Goal: Find specific page/section: Find specific page/section

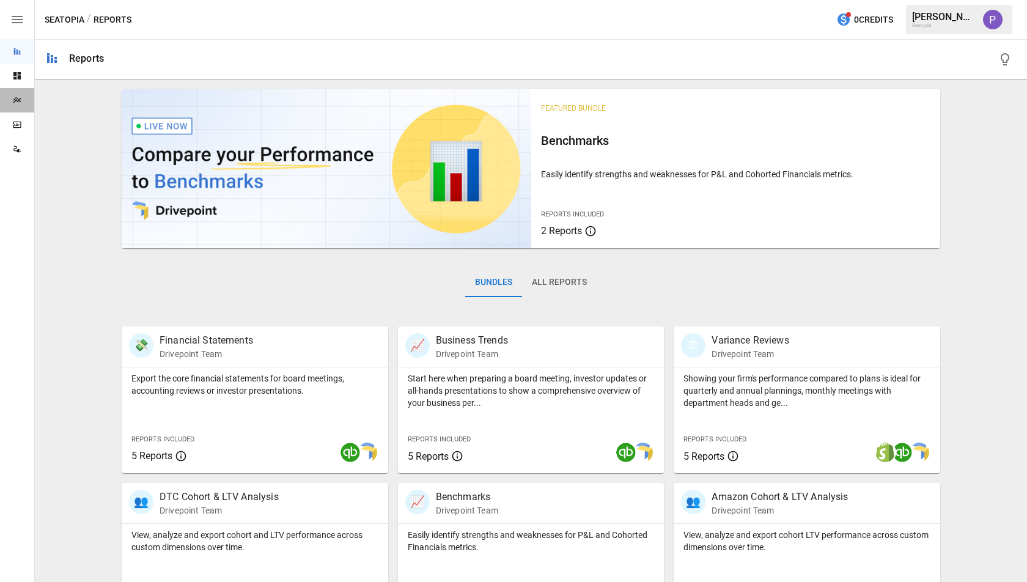
click at [21, 92] on div "Plans" at bounding box center [17, 100] width 34 height 24
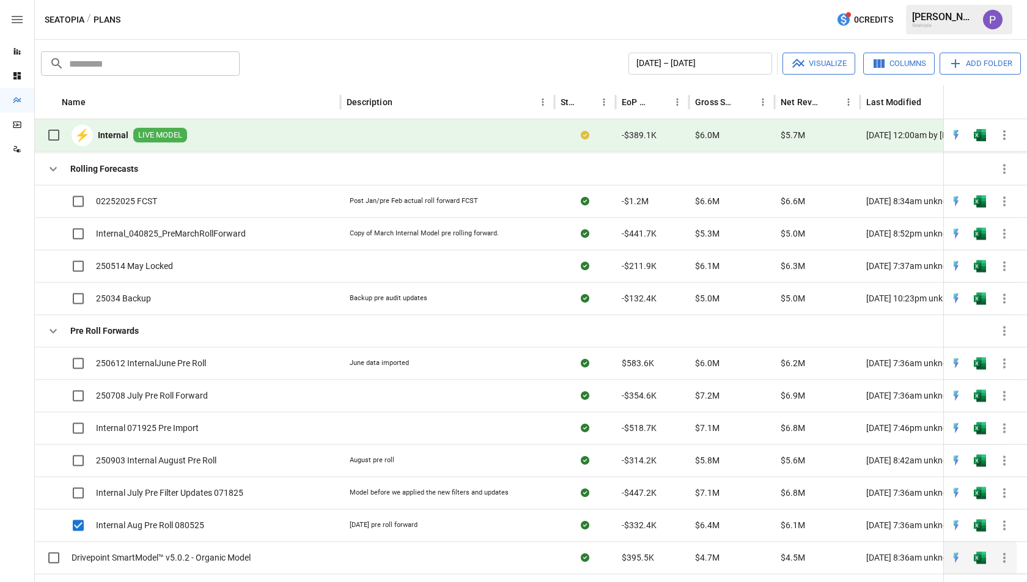
scroll to position [612, 0]
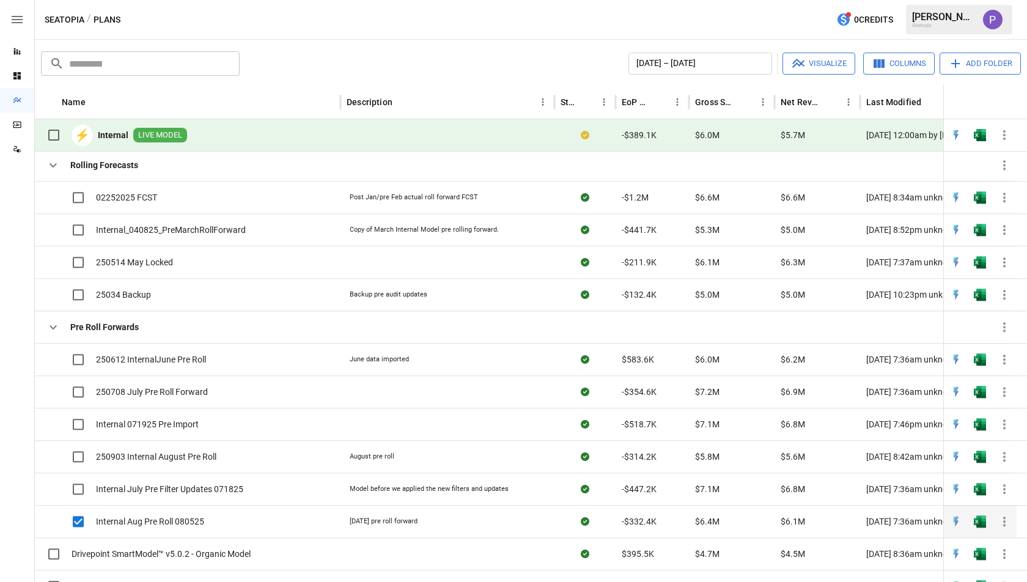
click at [199, 515] on span "Internal Aug Pre Roll 080525" at bounding box center [150, 521] width 108 height 12
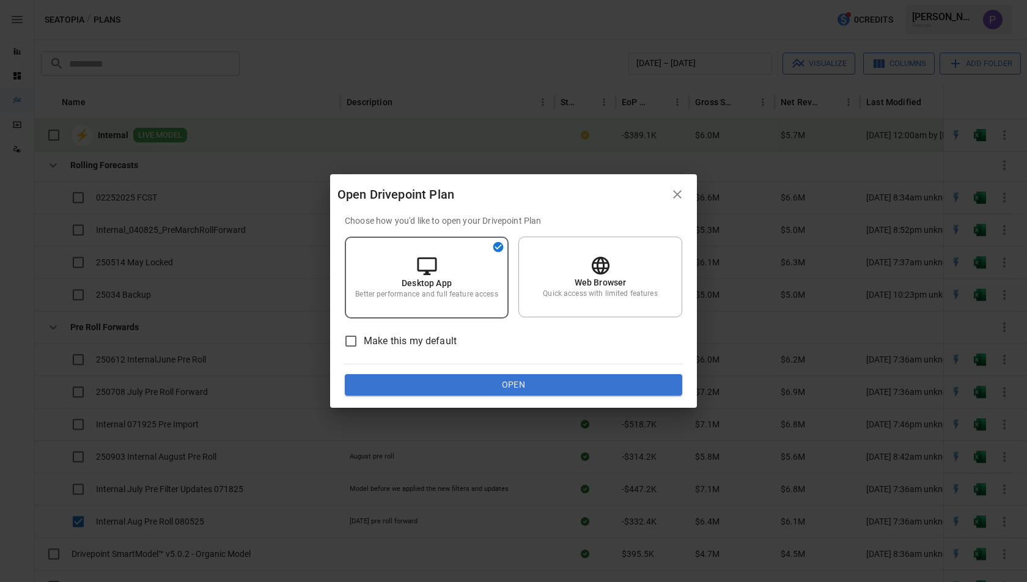
click at [672, 195] on icon "button" at bounding box center [677, 194] width 15 height 15
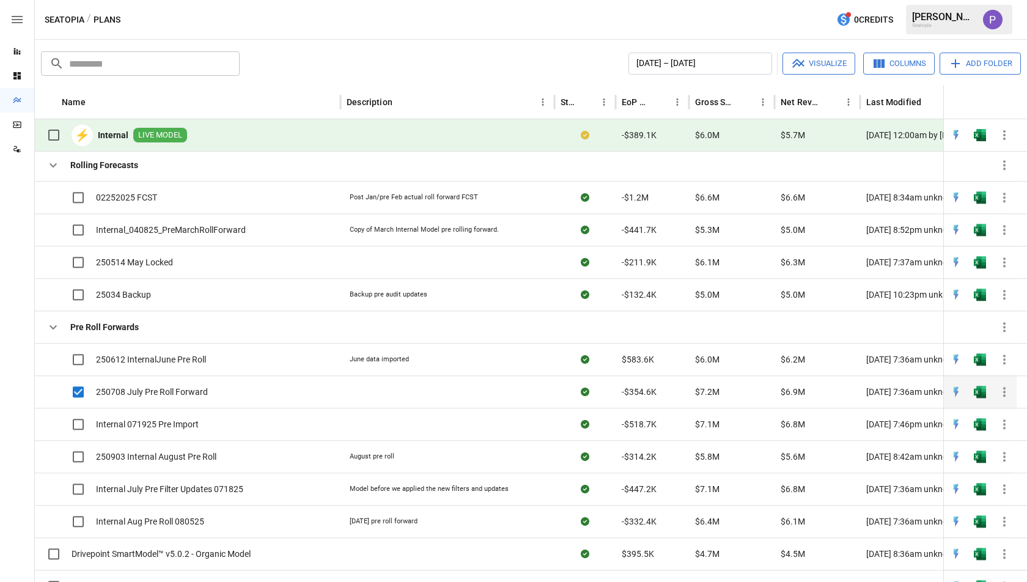
click at [172, 387] on span "250708 July Pre Roll Forward" at bounding box center [152, 392] width 112 height 12
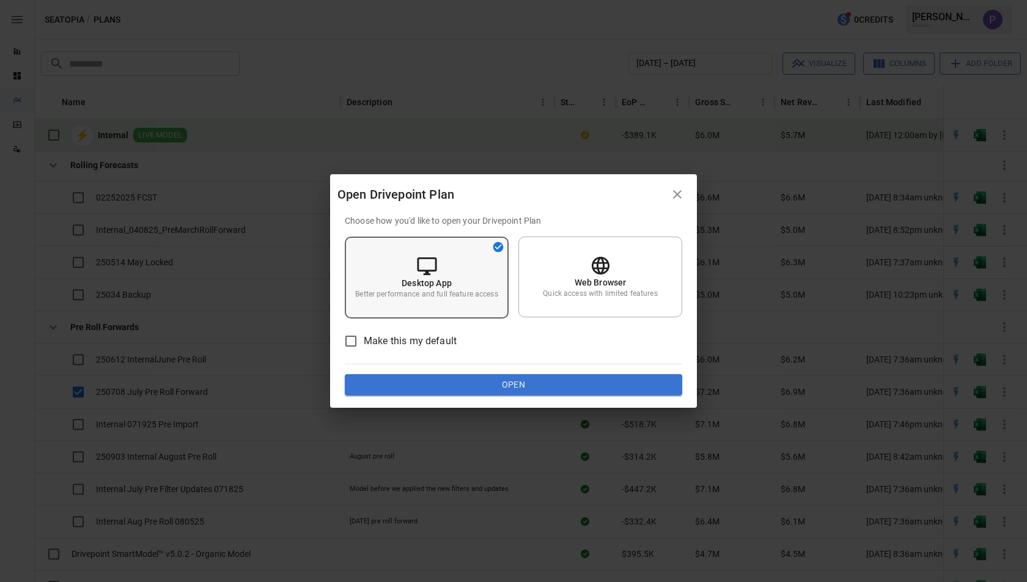
click at [501, 303] on div "Desktop App Better performance and full feature access" at bounding box center [427, 278] width 164 height 82
drag, startPoint x: 547, startPoint y: 279, endPoint x: 540, endPoint y: 304, distance: 25.5
click at [547, 279] on div "Web Browser Quick access with limited features" at bounding box center [600, 277] width 164 height 81
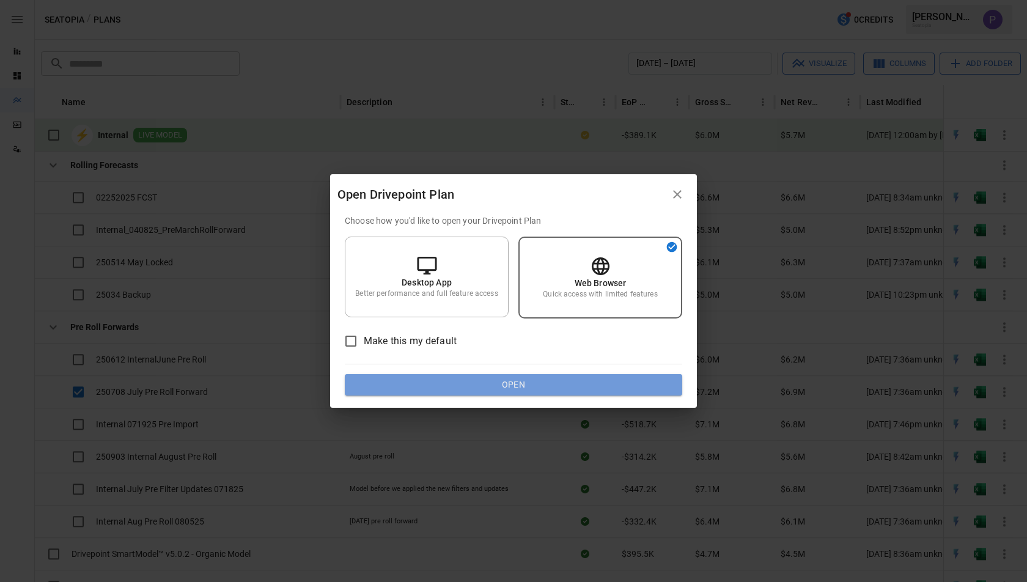
click at [544, 391] on button "Open" at bounding box center [513, 385] width 337 height 22
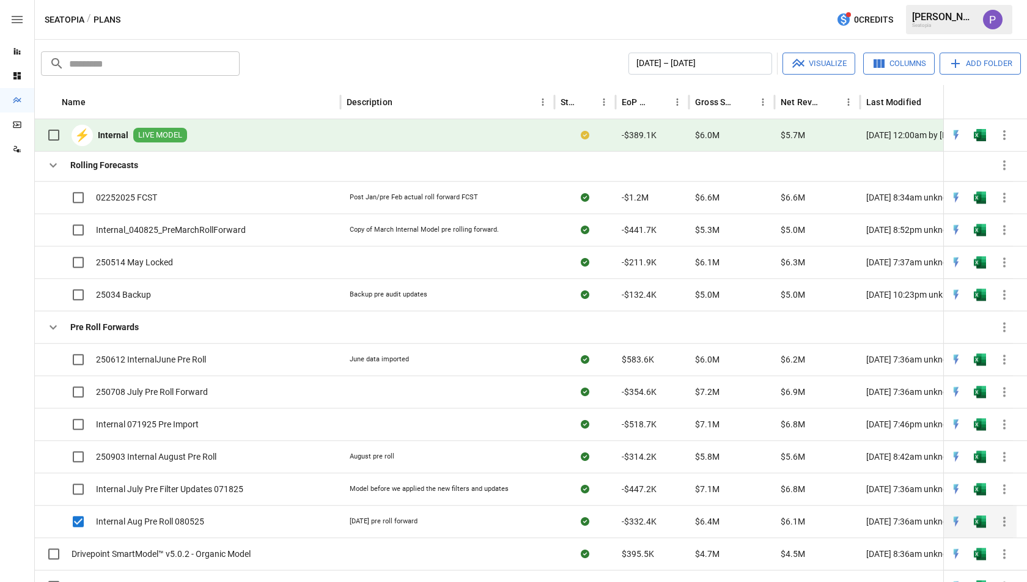
click at [126, 515] on span "Internal Aug Pre Roll 080525" at bounding box center [150, 521] width 108 height 12
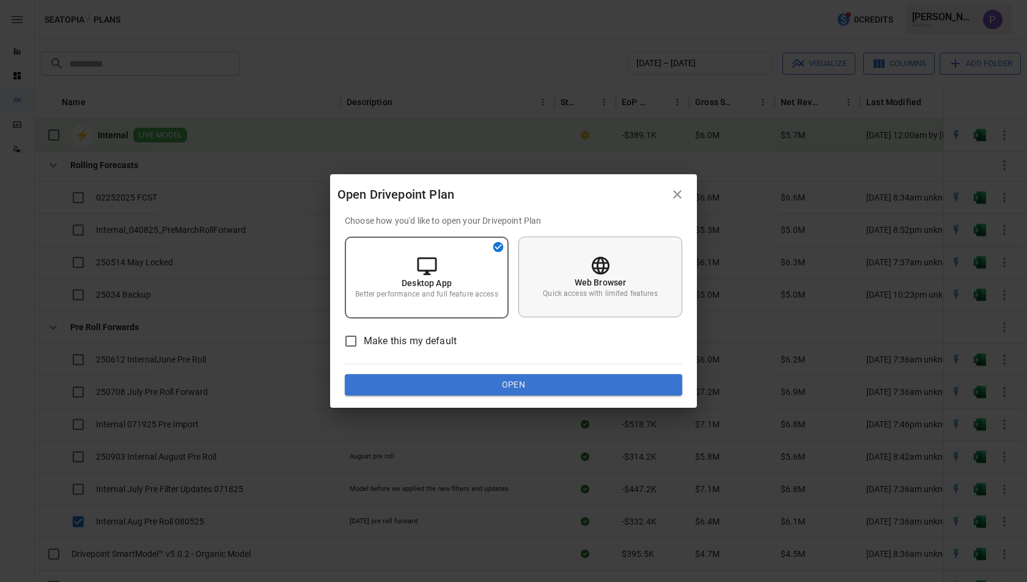
click at [591, 248] on div "Web Browser Quick access with limited features" at bounding box center [600, 277] width 164 height 81
click at [583, 381] on button "Open" at bounding box center [513, 385] width 337 height 22
